Goal: Find specific page/section: Find specific page/section

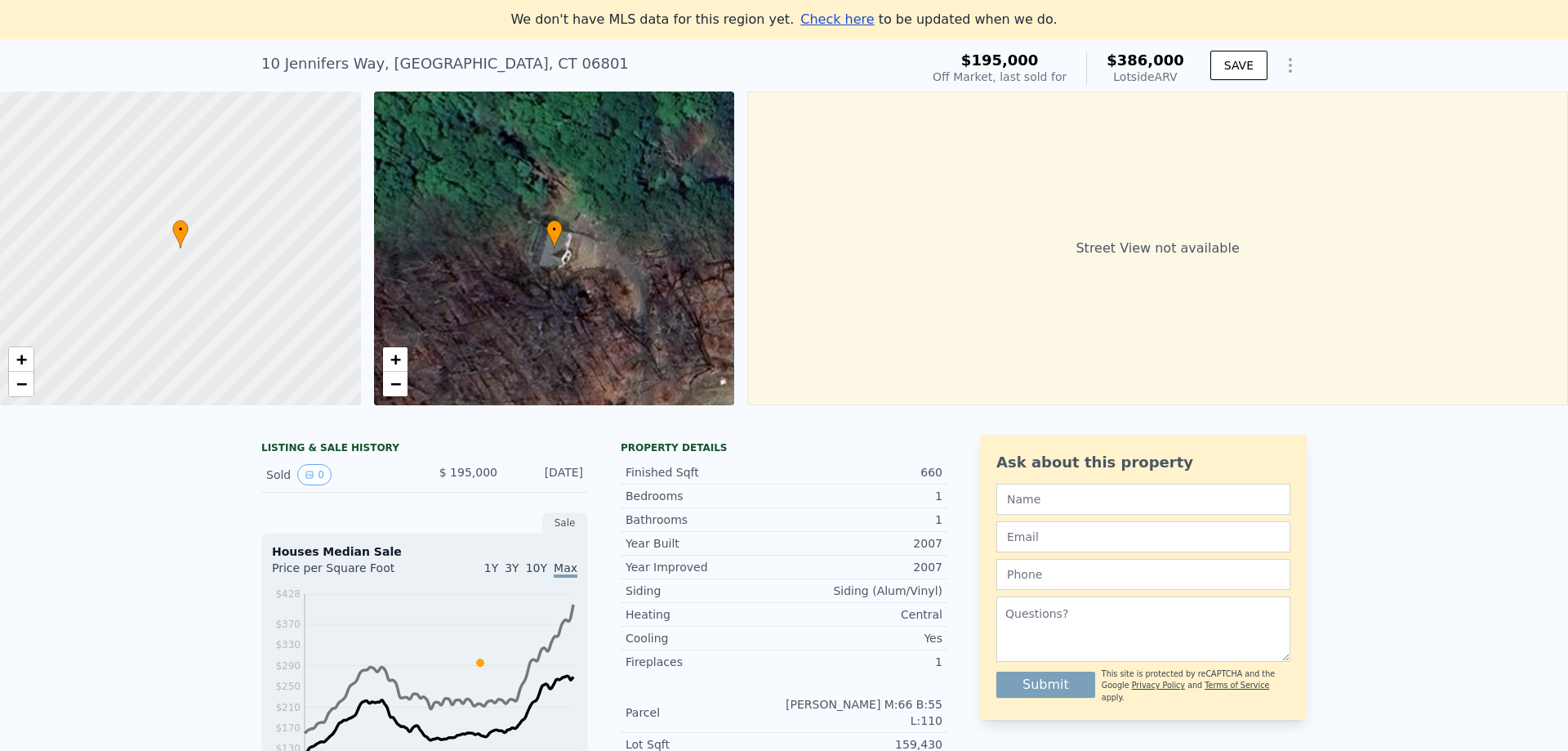
scroll to position [144, 0]
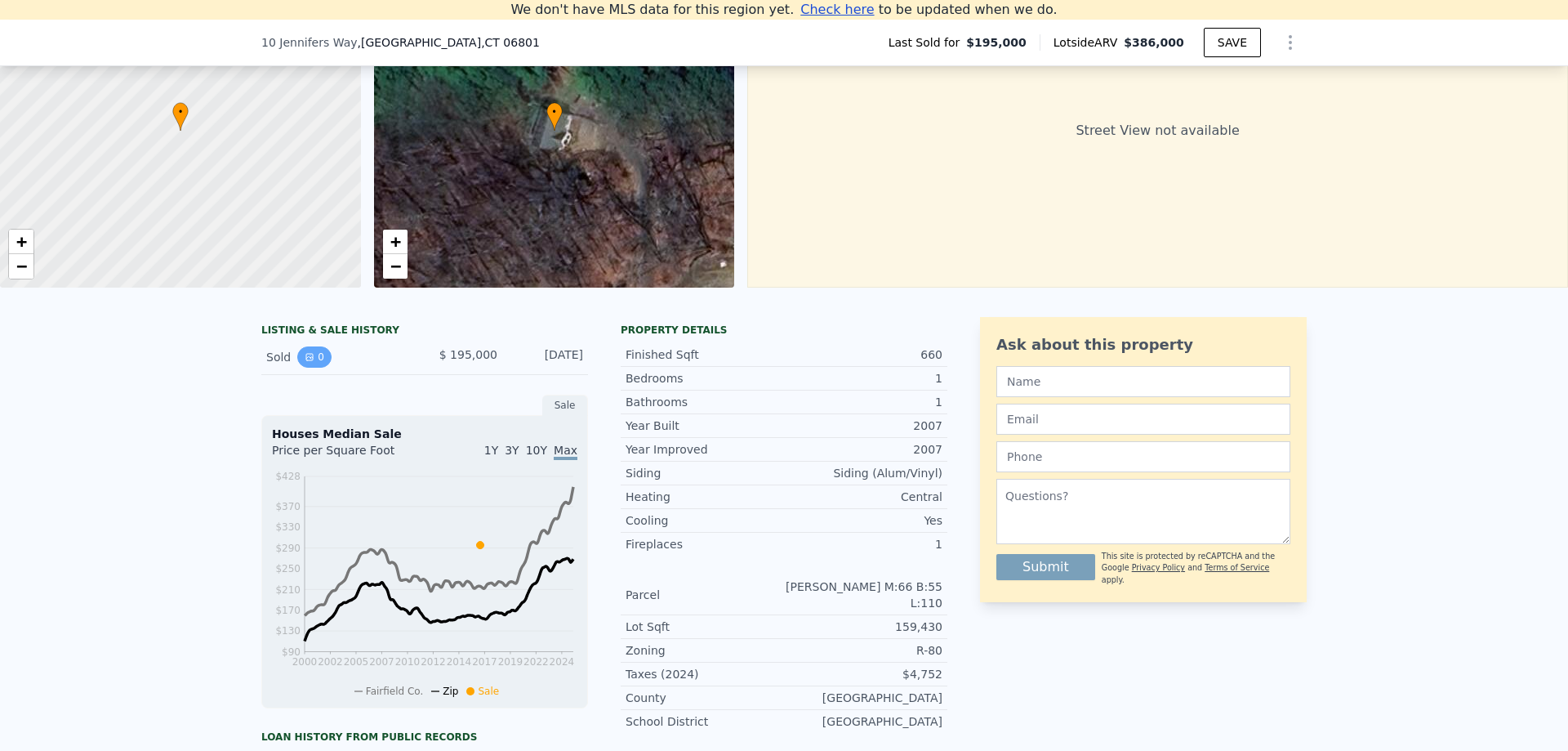
click at [312, 368] on button "0" at bounding box center [314, 357] width 34 height 21
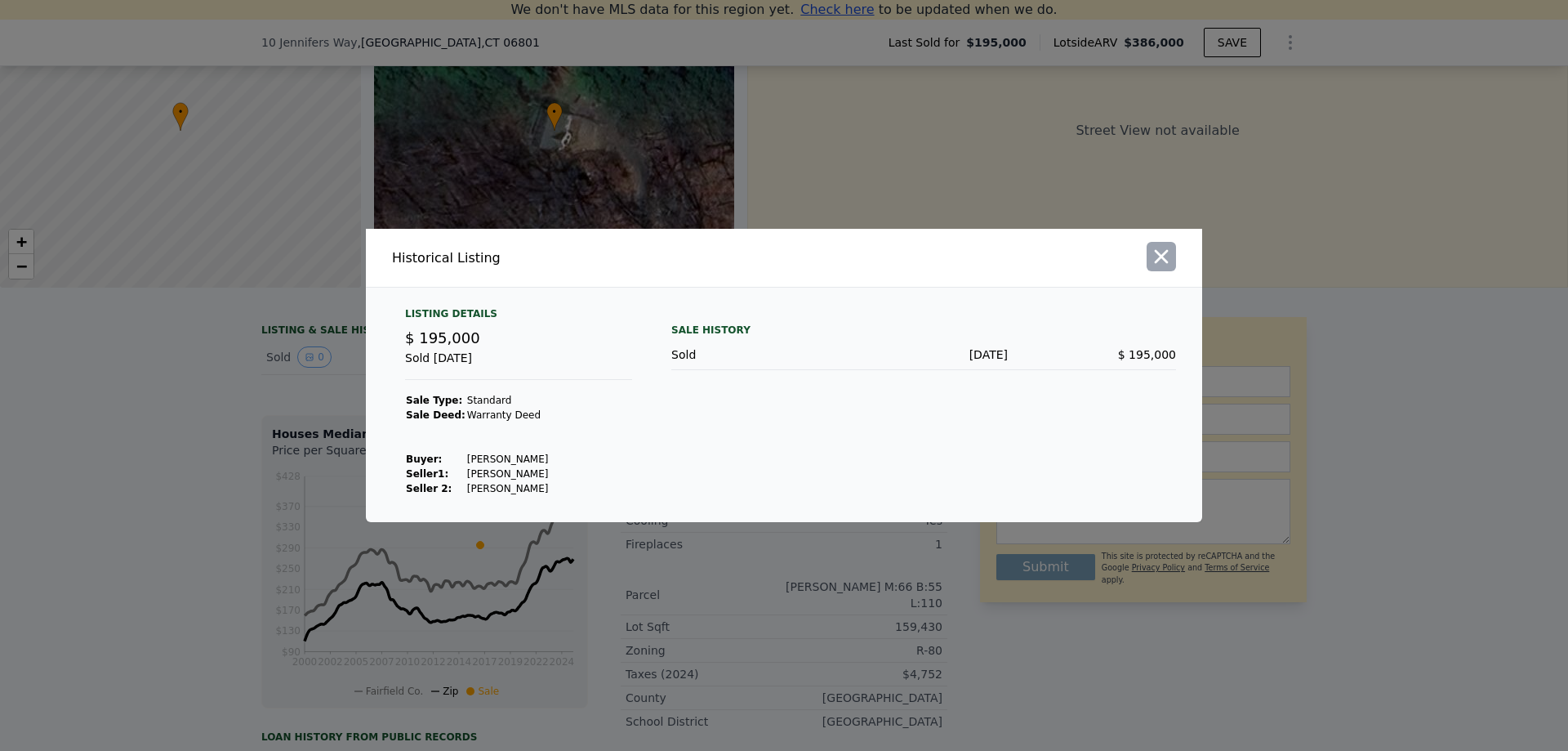
click at [1165, 257] on icon "button" at bounding box center [1161, 256] width 23 height 23
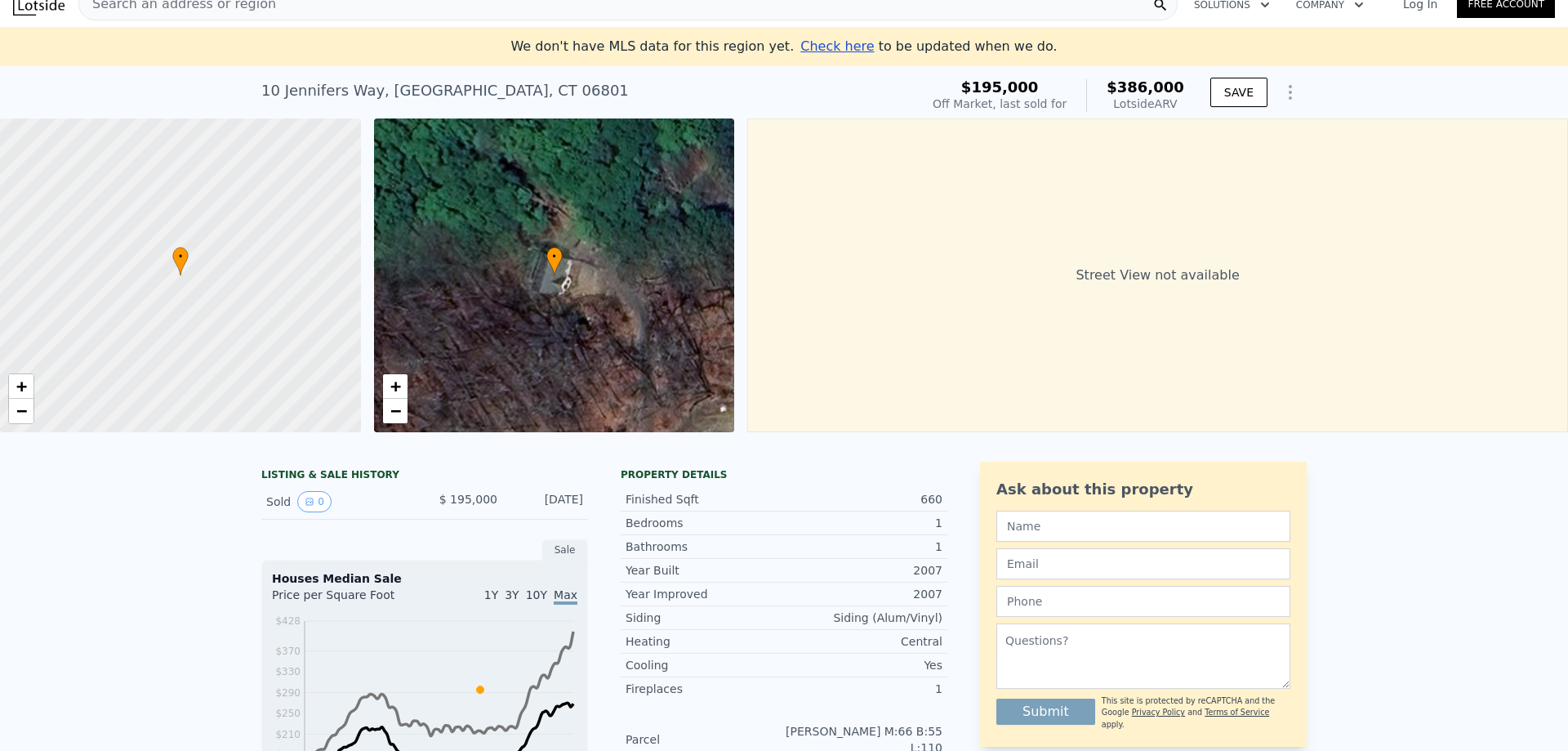
scroll to position [0, 0]
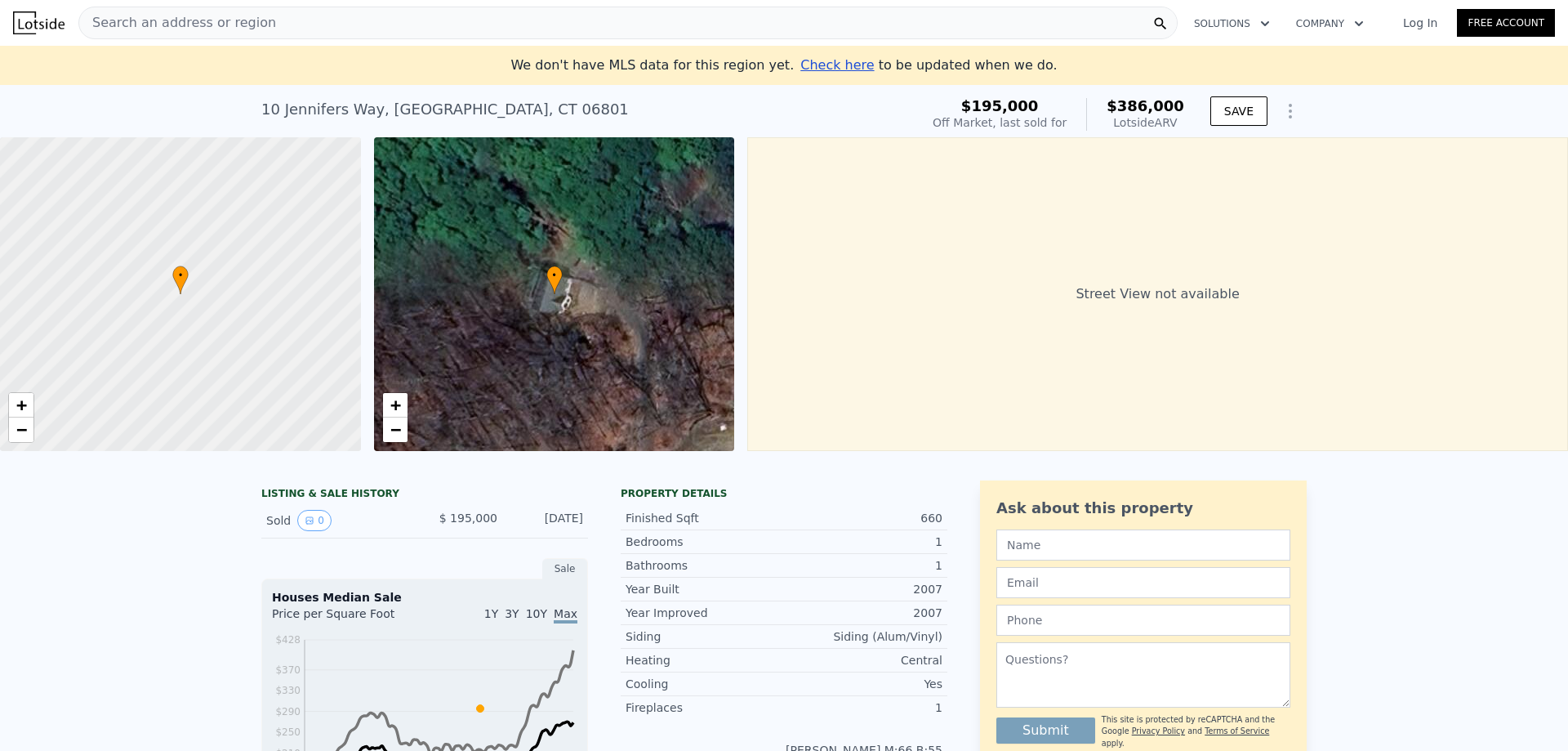
click at [317, 14] on div "Search an address or region" at bounding box center [628, 23] width 1099 height 32
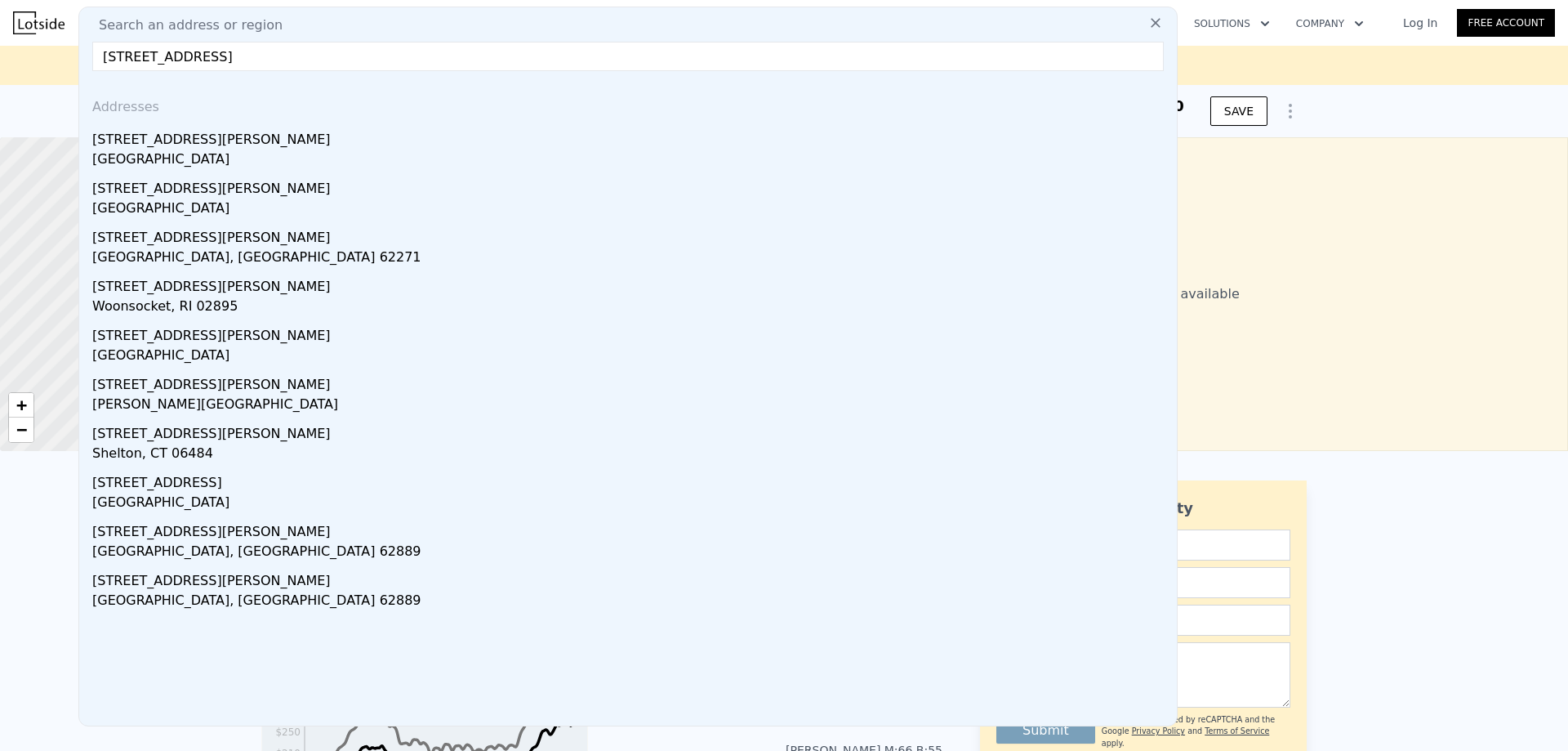
click at [234, 57] on input "[STREET_ADDRESS]" at bounding box center [628, 56] width 1071 height 30
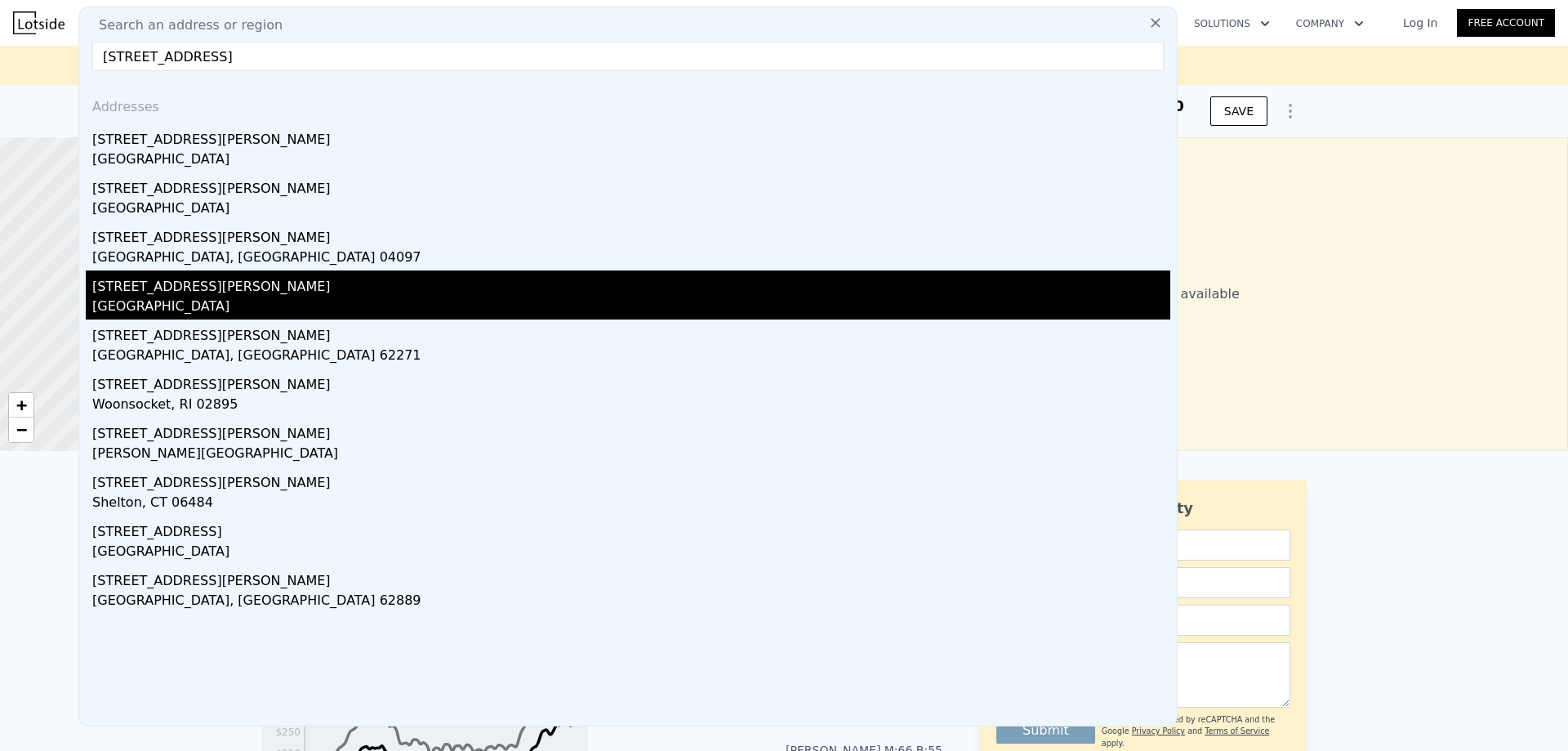
type input "[STREET_ADDRESS]"
click at [177, 290] on div "[STREET_ADDRESS][PERSON_NAME]" at bounding box center [631, 283] width 1078 height 26
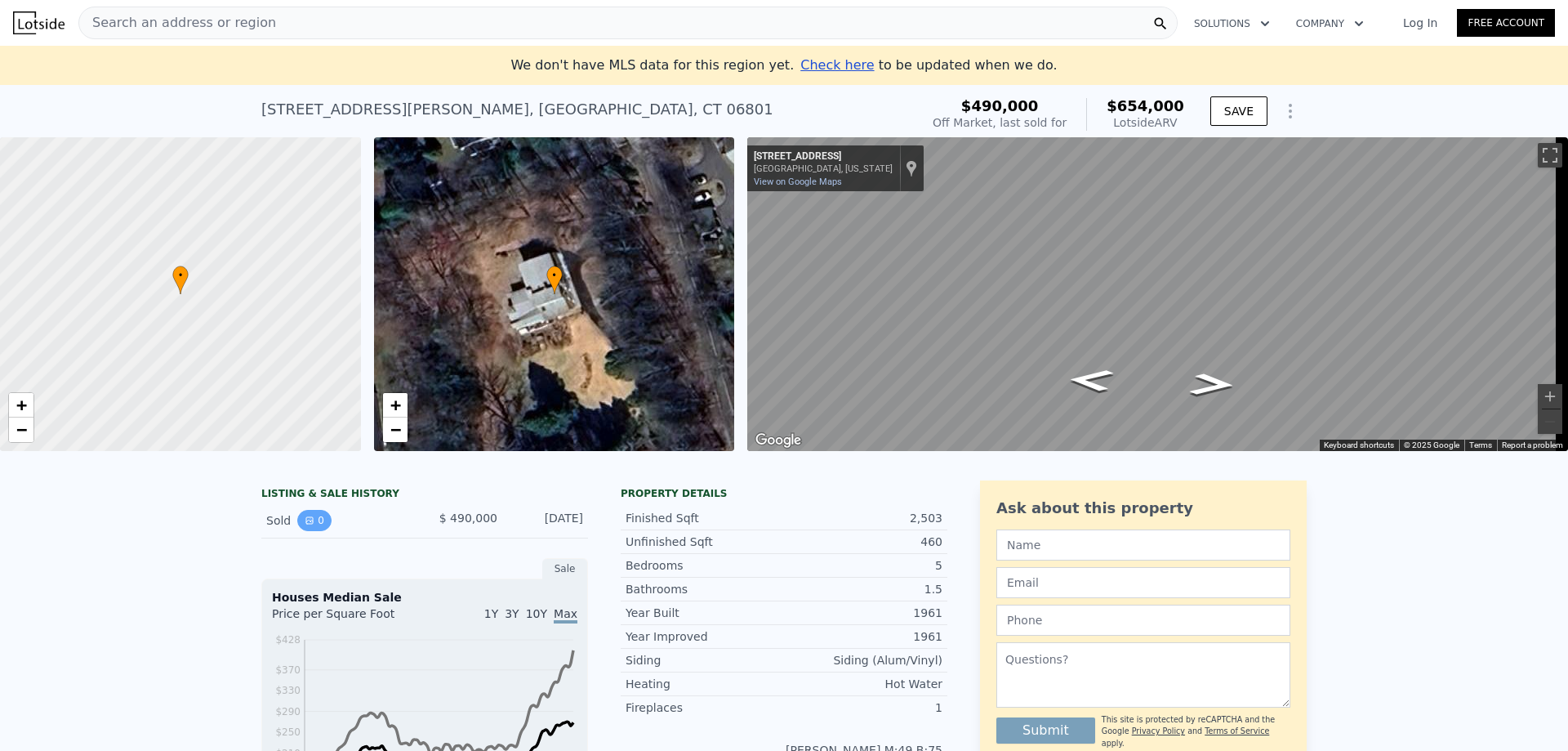
click at [306, 525] on icon "View historical data" at bounding box center [310, 521] width 10 height 10
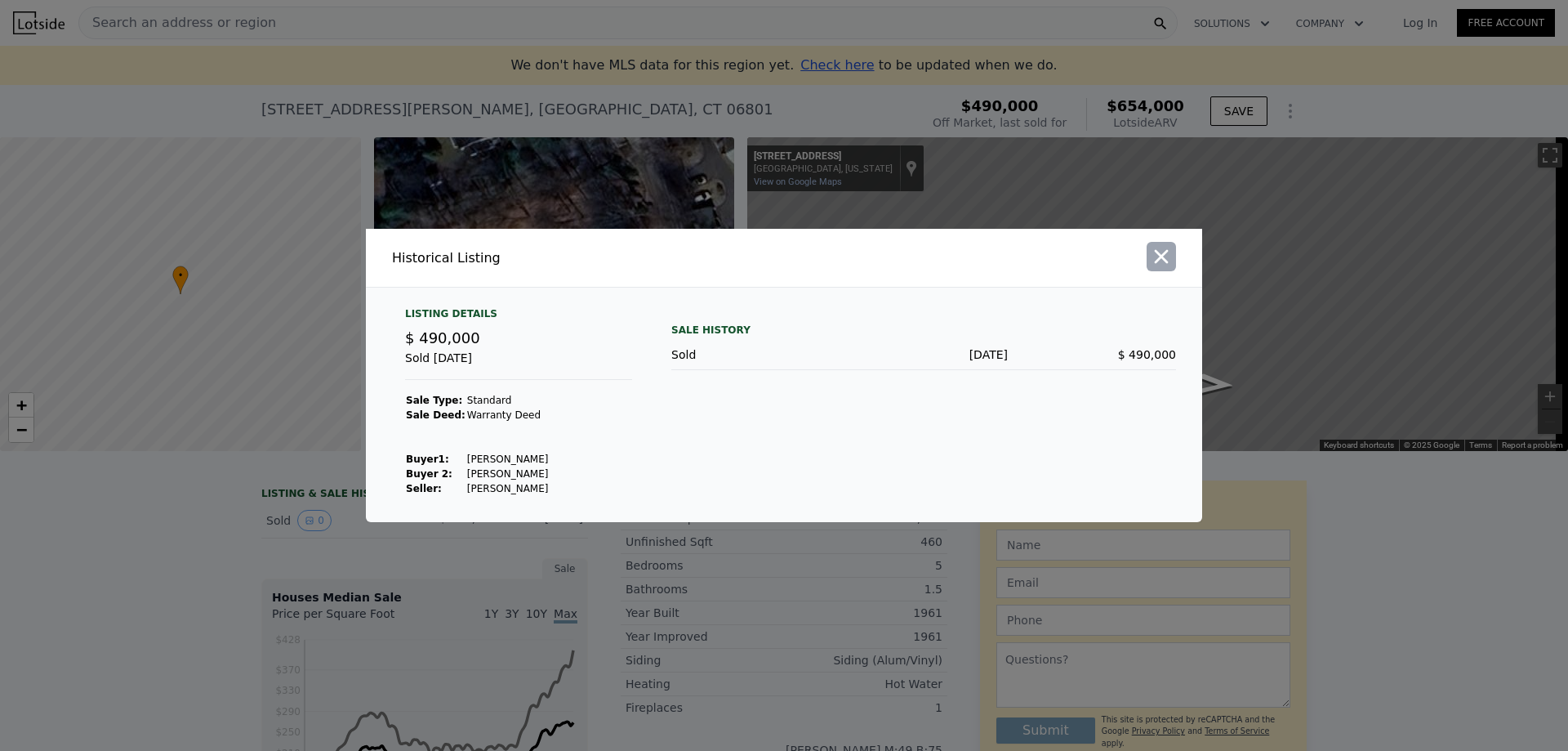
click at [1169, 263] on icon "button" at bounding box center [1161, 256] width 23 height 23
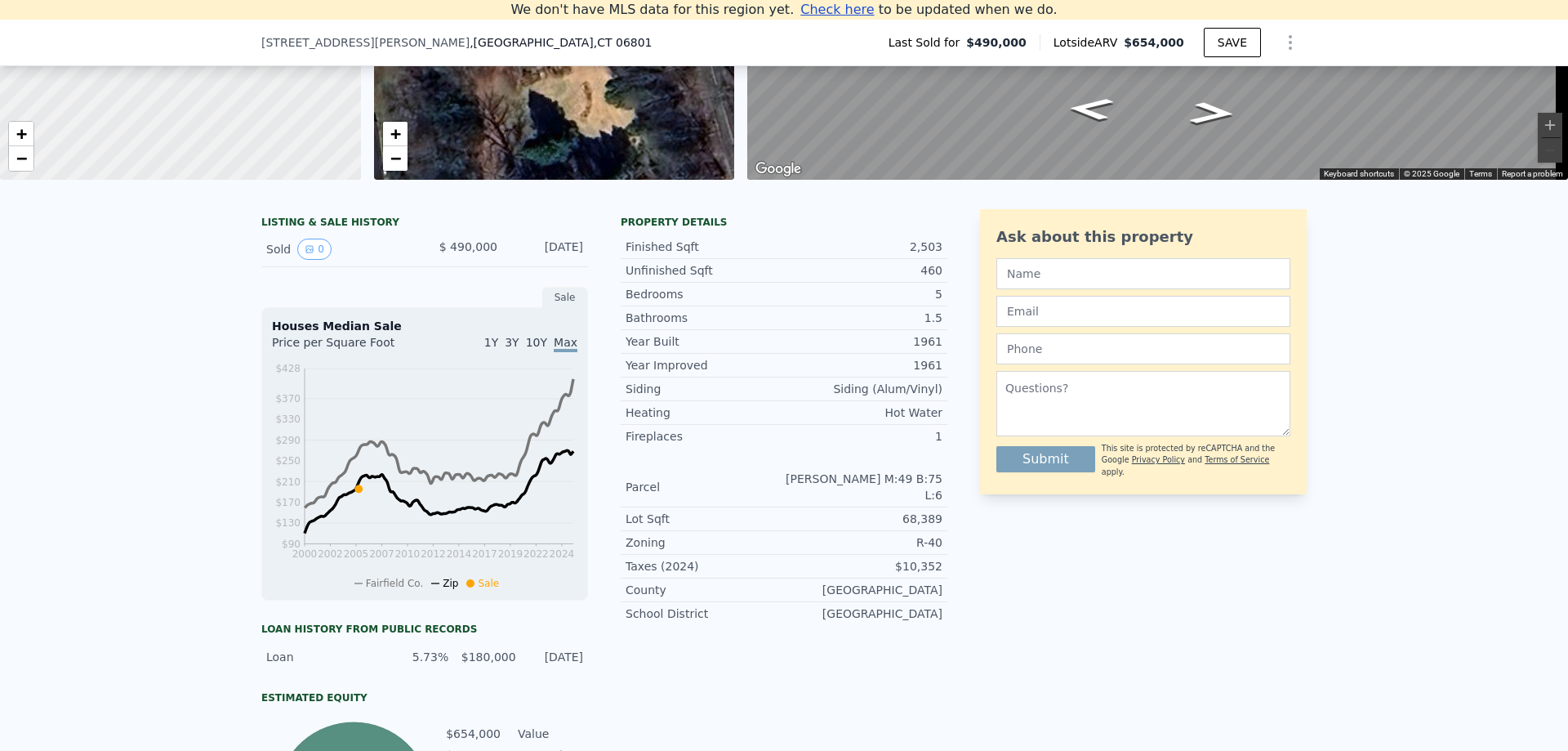
scroll to position [82, 0]
